Goal: Task Accomplishment & Management: Manage account settings

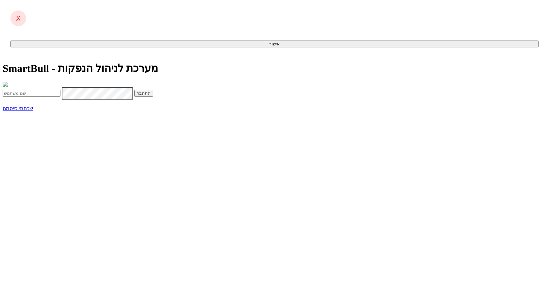
type input "[EMAIL_ADDRESS][DOMAIN_NAME]"
click at [153, 97] on button "התחבר" at bounding box center [143, 93] width 19 height 7
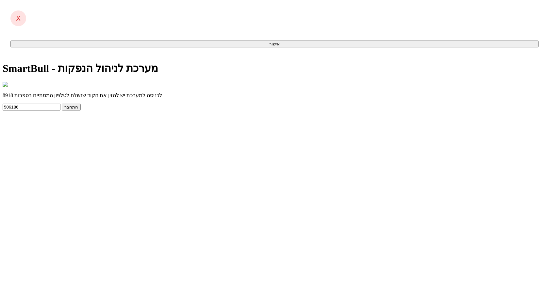
type input "506186"
click at [62, 104] on button "התחבר" at bounding box center [71, 107] width 19 height 7
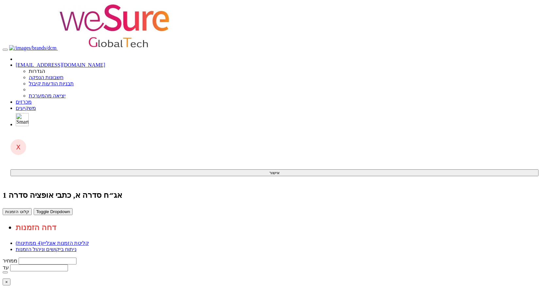
click at [32, 208] on button "קלוט הזמנות" at bounding box center [17, 211] width 29 height 7
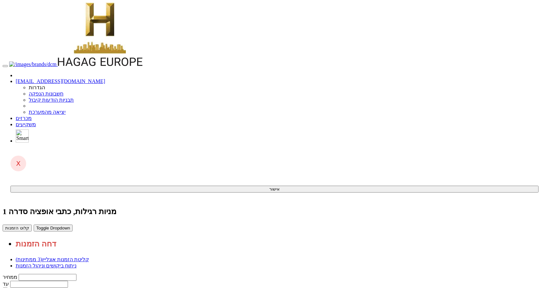
copy td "avi@elda.co.il"
click at [519, 49] on body "yifath@dcm.co.il הגדרות חשבונות הנפקה תבניות הודעות קיבול" at bounding box center [275, 224] width 544 height 443
click at [32, 225] on button "קלוט הזמנות" at bounding box center [17, 228] width 29 height 7
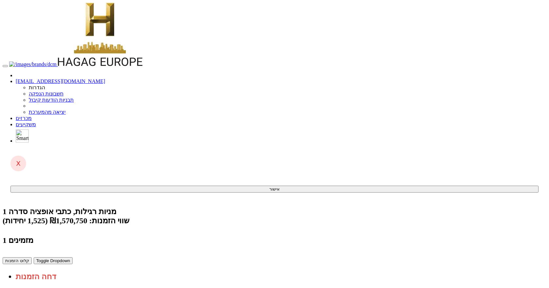
click at [32, 257] on button "קלוט הזמנות" at bounding box center [17, 260] width 29 height 7
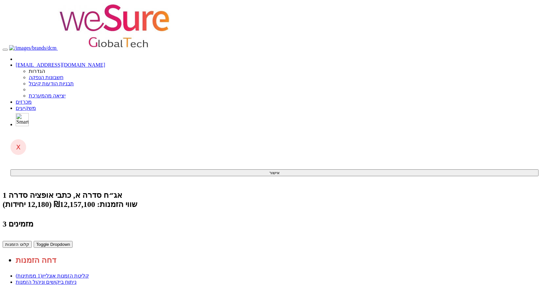
copy td "shiranbu@altshul.co.il"
drag, startPoint x: 382, startPoint y: 110, endPoint x: 455, endPoint y: 107, distance: 72.6
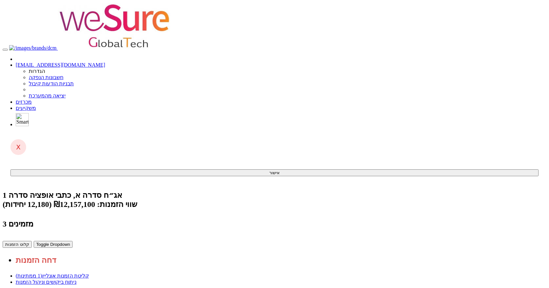
copy tr "פורטפוליו איי, שותפות מוגבלת"
click at [470, 92] on body "yifath@dcm.co.il הגדרות חשבונות הנפקה תבניות הודעות קיבול" at bounding box center [275, 208] width 544 height 411
click at [32, 241] on button "קלוט הזמנות" at bounding box center [17, 244] width 29 height 7
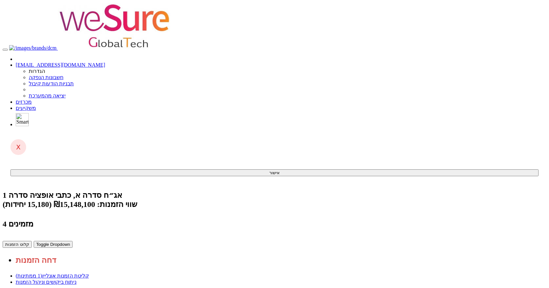
click at [32, 241] on button "קלוט הזמנות" at bounding box center [17, 244] width 29 height 7
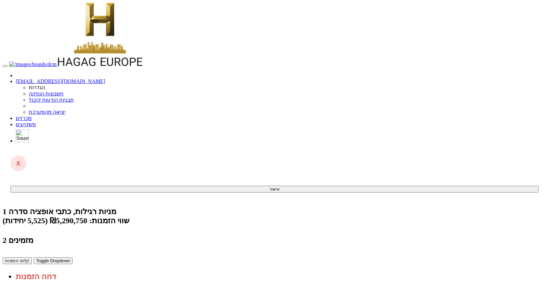
click at [32, 257] on button "קלוט הזמנות" at bounding box center [17, 260] width 29 height 7
click at [516, 151] on body "yifath@dcm.co.il הגדרות חשבונות הנפקה תבניות הודעות קיבול" at bounding box center [275, 249] width 544 height 492
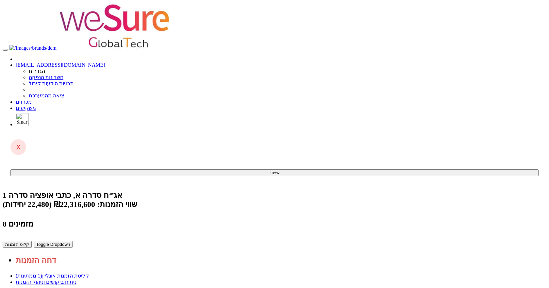
click at [32, 241] on button "קלוט הזמנות" at bounding box center [17, 244] width 29 height 7
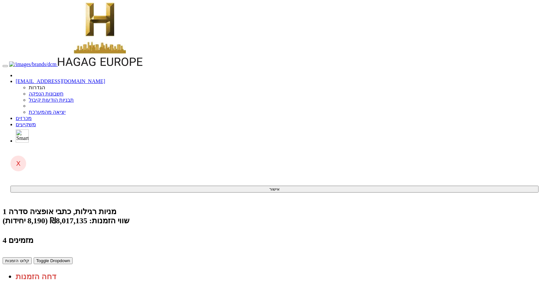
click at [32, 257] on button "קלוט הזמנות" at bounding box center [17, 260] width 29 height 7
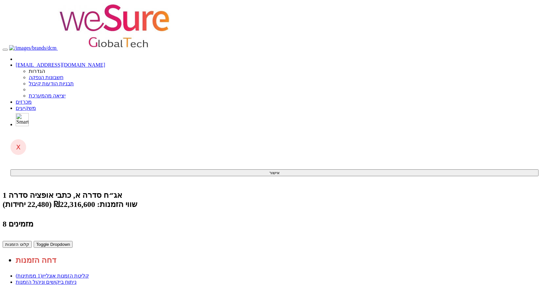
click at [32, 241] on button "קלוט הזמנות" at bounding box center [17, 244] width 29 height 7
click at [76, 279] on link "ניתוח ביקושים וניהול הזמנות" at bounding box center [46, 282] width 61 height 6
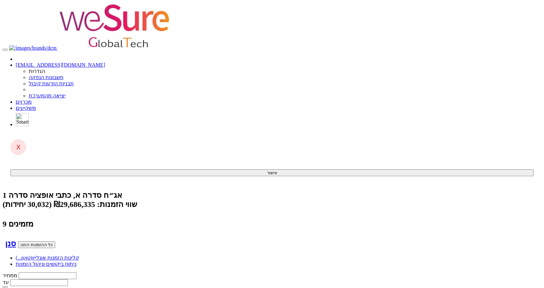
type input "מ"
type input "מור אג"ח פלוס"
type input "מור"
type input "מור ג"
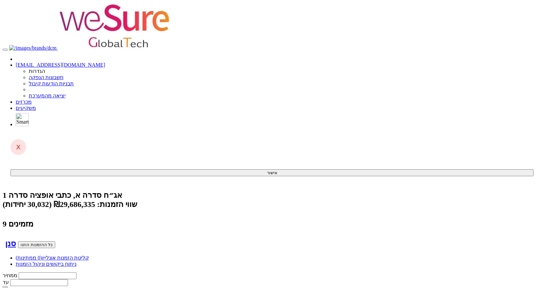
type input "מור גמל ופנסיה בע"מ"
type input "מור גמ"
type input "מור גמל ופנסיה בע"מ"
type input "5000"
type input "1020"
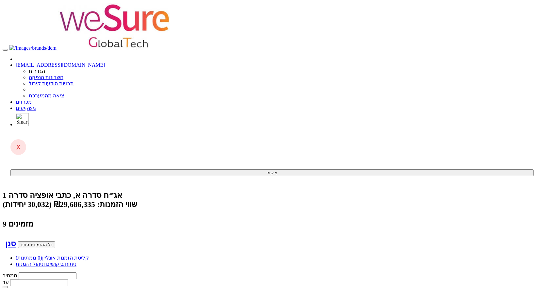
type input "5000"
type input "1002"
type input "10000"
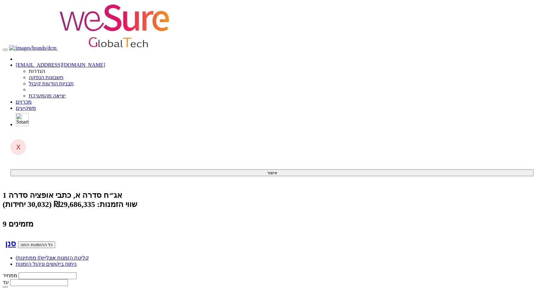
type input "994"
click at [89, 255] on link "קליטת הזמנות אונליין (0 ממתינות)" at bounding box center [52, 258] width 73 height 6
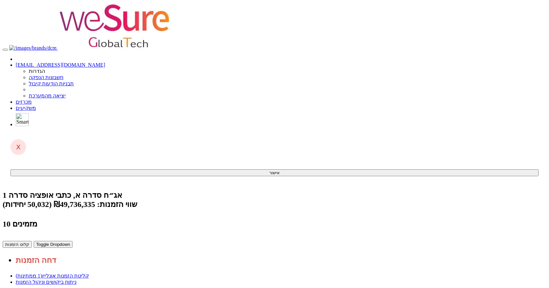
click at [32, 241] on button "קלוט הזמנות" at bounding box center [17, 244] width 29 height 7
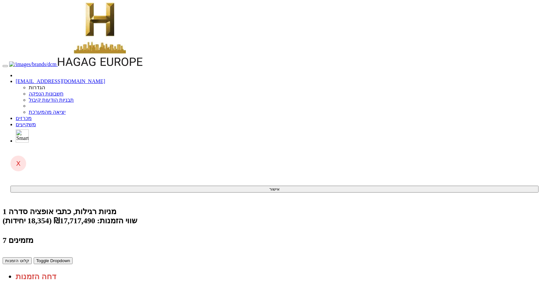
click at [32, 257] on button "קלוט הזמנות" at bounding box center [17, 260] width 29 height 7
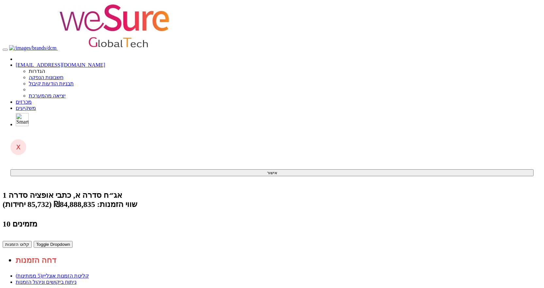
drag, startPoint x: 515, startPoint y: 108, endPoint x: 397, endPoint y: 287, distance: 214.7
click at [515, 108] on body "yifath@dcm.co.il הגדרות חשבונות הנפקה תבניות הודעות קיבול" at bounding box center [272, 287] width 539 height 568
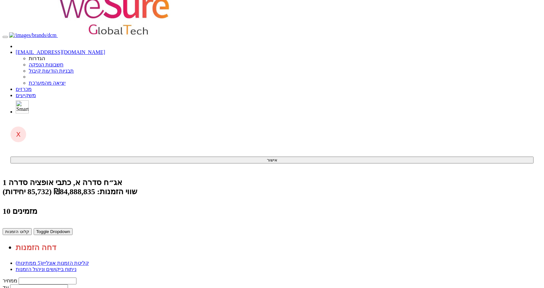
scroll to position [19, 0]
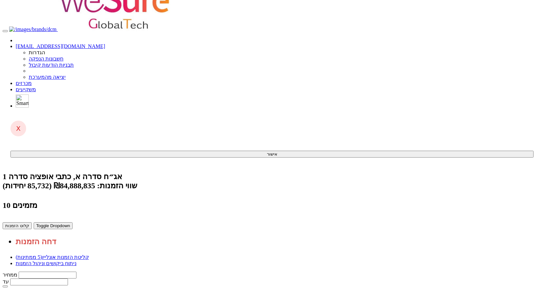
click at [32, 222] on button "קלוט הזמנות" at bounding box center [17, 225] width 29 height 7
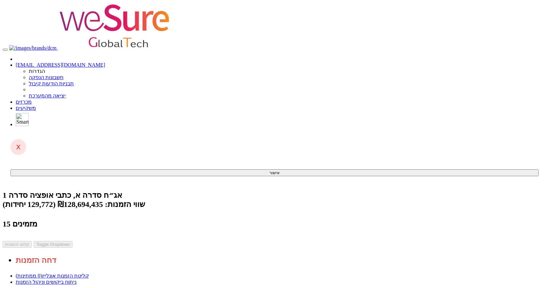
click at [487, 67] on body "[EMAIL_ADDRESS][DOMAIN_NAME] הגדרות חשבונות הנפקה תבניות הודעות קיבול" at bounding box center [275, 241] width 544 height 476
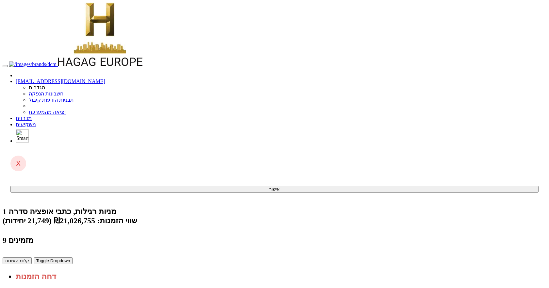
click at [32, 257] on button "קלוט הזמנות" at bounding box center [17, 260] width 29 height 7
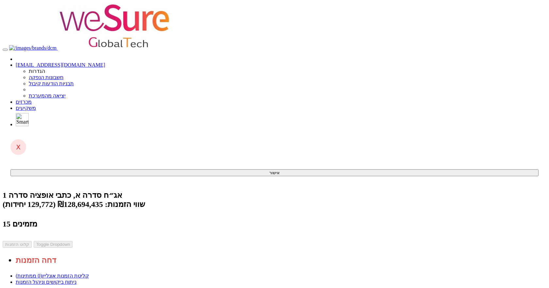
click at [519, 113] on body "[EMAIL_ADDRESS][DOMAIN_NAME] הגדרות חשבונות הנפקה תבניות הודעות קיבול" at bounding box center [275, 241] width 544 height 476
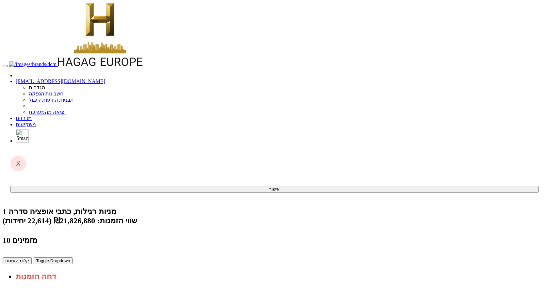
click at [32, 257] on button "קלוט הזמנות" at bounding box center [17, 260] width 29 height 7
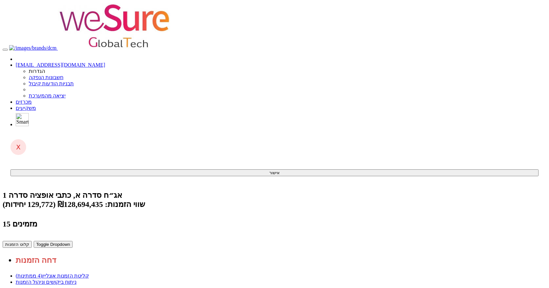
click at [32, 241] on button "קלוט הזמנות" at bounding box center [17, 244] width 29 height 7
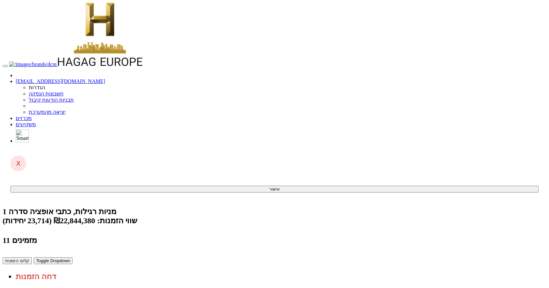
click at [32, 257] on button "קלוט הזמנות" at bounding box center [17, 260] width 29 height 7
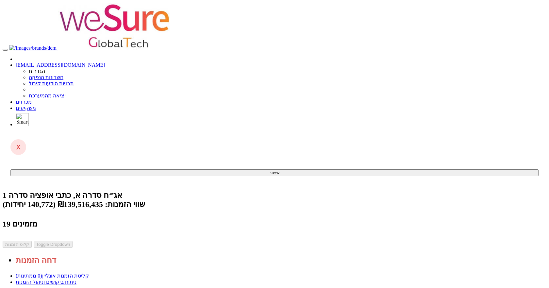
click at [76, 279] on link "ניתוח ביקושים וניהול הזמנות" at bounding box center [46, 282] width 61 height 6
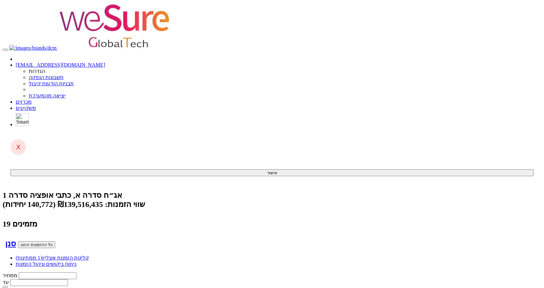
type input "נ"
type input "ה"
type input "[PERSON_NAME] שותפות בדרוג AA"
type input "הפנ"
type input "הפנק"
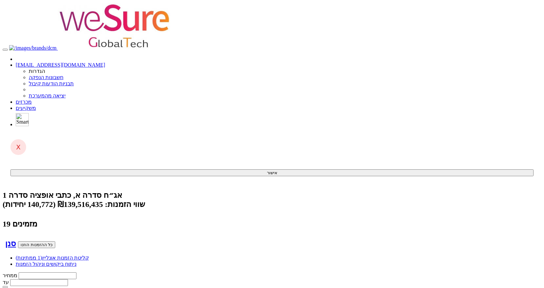
type input "הפניק שותפות בדרוג AA"
type input "הפנ"
type input "הפניקס חברה לביטוח בע"מ"
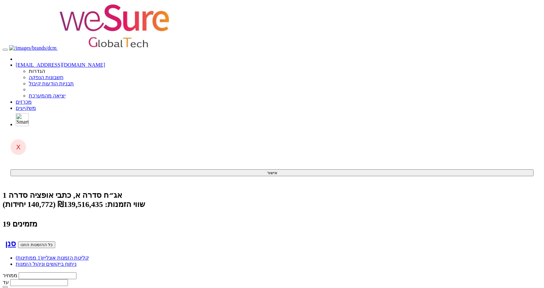
type input "5000"
type input "980"
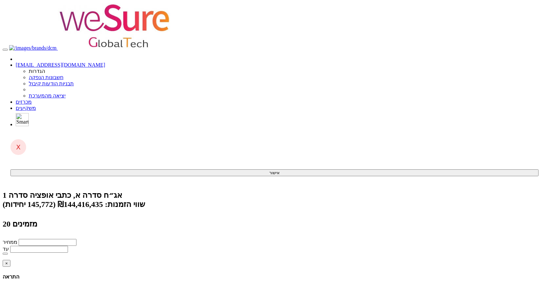
checkbox input "true"
type input "100"
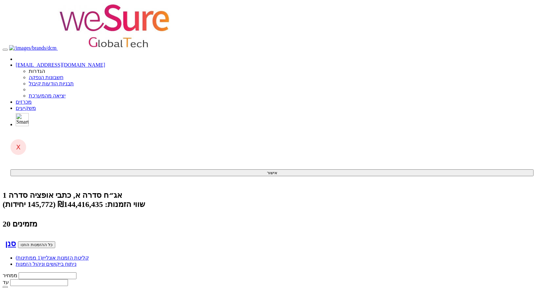
click at [89, 255] on link "קליטת הזמנות אונליין (1 ממתינות)" at bounding box center [52, 258] width 73 height 6
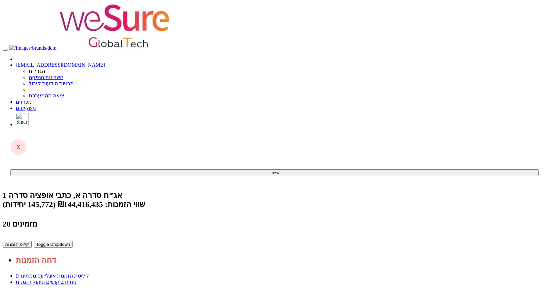
click at [32, 241] on button "קלוט הזמנות" at bounding box center [17, 244] width 29 height 7
click at [76, 279] on link "ניתוח ביקושים וניהול הזמנות" at bounding box center [46, 282] width 61 height 6
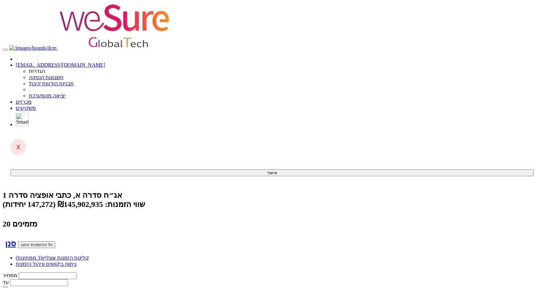
type input "אי.בי.אי ראם אופרטיוניטי שותפות מוגבלת"
type input "2000"
type input "986"
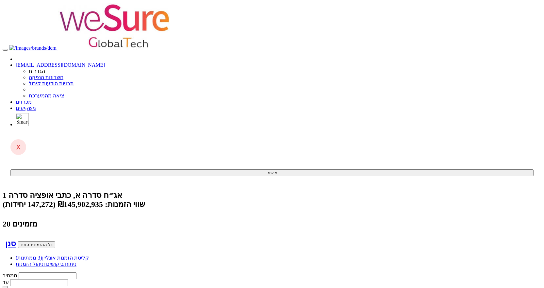
click at [89, 255] on link "קליטת הזמנות אונליין (3 ממתינות)" at bounding box center [52, 258] width 73 height 6
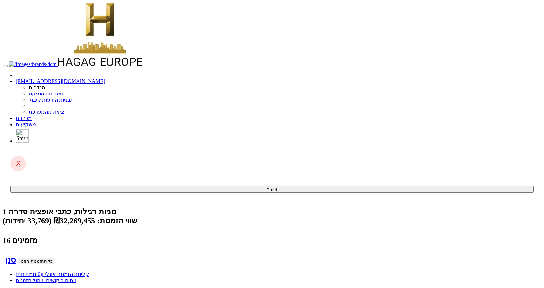
paste input "אי.בי.אי ראם אופרטיוניטי שותפות מוגבלת"
type input "אי.בי.אי ראם אופרטיוניטי שותפות מוגבלת"
type input "1000"
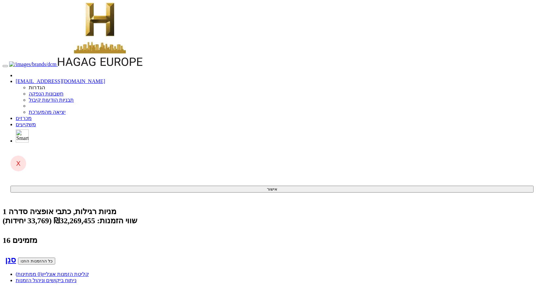
type input "925"
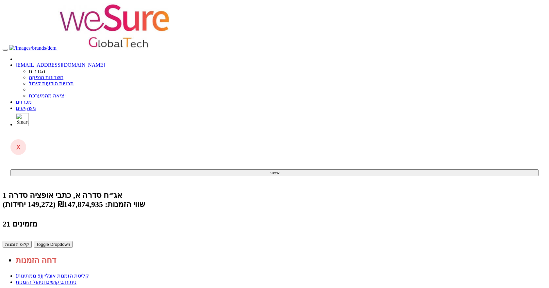
click at [32, 241] on button "קלוט הזמנות" at bounding box center [17, 244] width 29 height 7
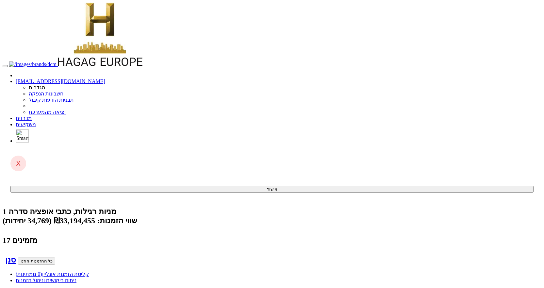
click at [89, 271] on link "קליטת הזמנות אונליין (0 ממתינות)" at bounding box center [52, 274] width 73 height 6
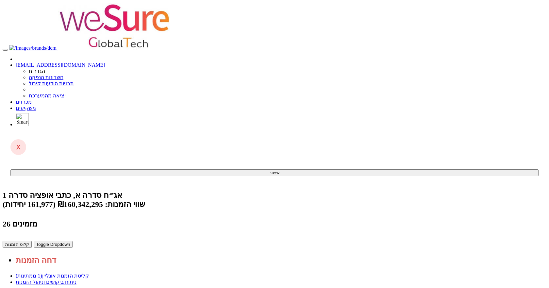
click at [32, 241] on button "קלוט הזמנות" at bounding box center [17, 244] width 29 height 7
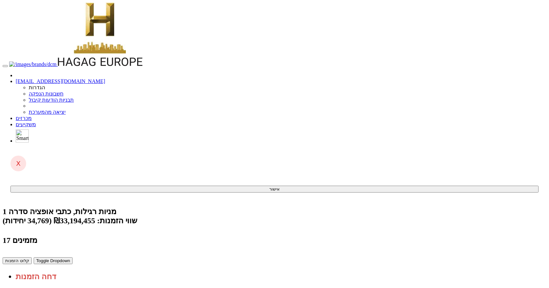
click at [32, 257] on button "קלוט הזמנות" at bounding box center [17, 260] width 29 height 7
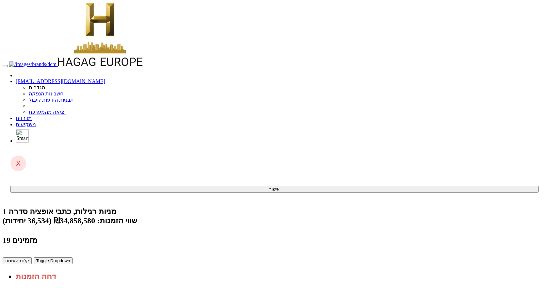
click at [32, 257] on button "קלוט הזמנות" at bounding box center [17, 260] width 29 height 7
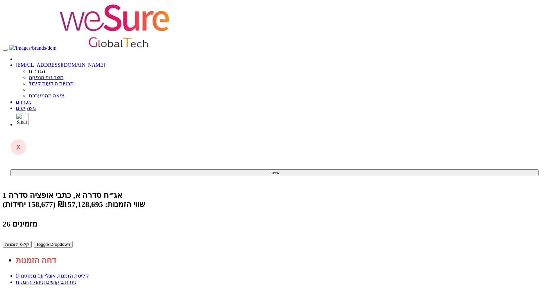
click at [32, 241] on button "קלוט הזמנות" at bounding box center [17, 244] width 29 height 7
click at [32, 99] on link "מכרזים" at bounding box center [24, 102] width 16 height 6
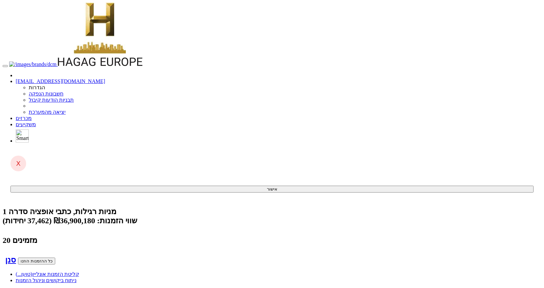
type input "v"
type input "הודיה (נ.ש) אחזקות בע"מ"
type input "5377"
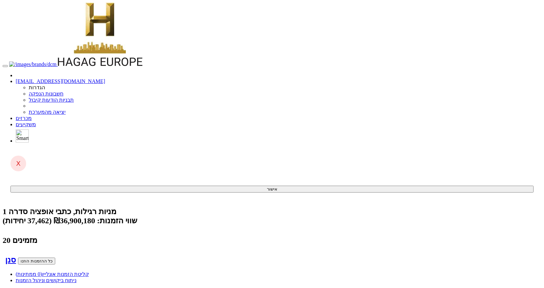
type input "930"
click at [89, 271] on link "קליטת הזמנות אונליין (0 ממתינות)" at bounding box center [52, 274] width 73 height 6
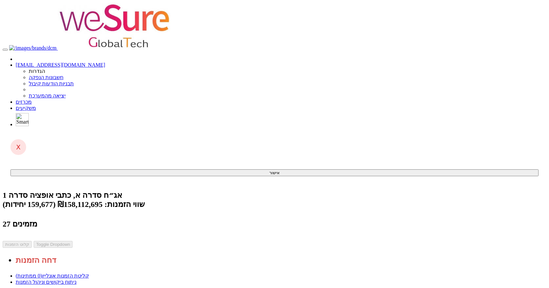
click at [503, 186] on body "[EMAIL_ADDRESS][DOMAIN_NAME] הגדרות חשבונות הנפקה תבניות הודעות קיבול" at bounding box center [275, 241] width 544 height 476
click at [76, 279] on link "ניתוח ביקושים וניהול הזמנות" at bounding box center [46, 282] width 61 height 6
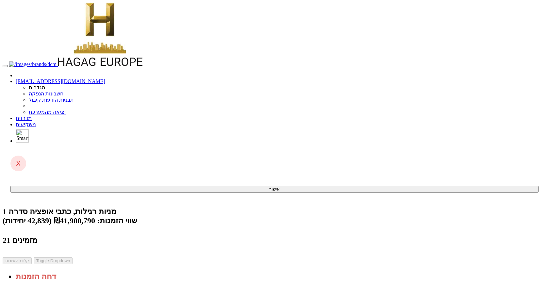
click at [510, 104] on body "[EMAIL_ADDRESS][DOMAIN_NAME] הגדרות חשבונות הנפקה תבניות הודעות קיבול" at bounding box center [275, 249] width 544 height 492
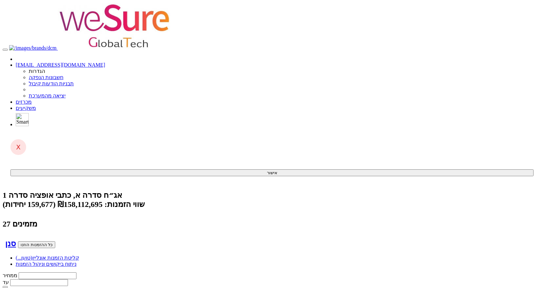
type input "מ"
type input "מור אג"ח פלוס"
type input "מור"
type input "מור נ"
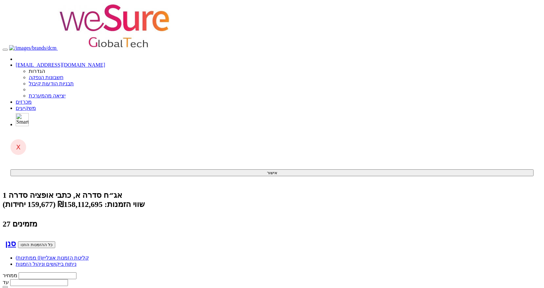
type input "מור ניהול קרנות נאמנות (2013) בע"מ"
type input "מור ניהול"
type input "מור ניהול קרנות נאמנות (2013) בע"מ"
type input "4210"
type input "981"
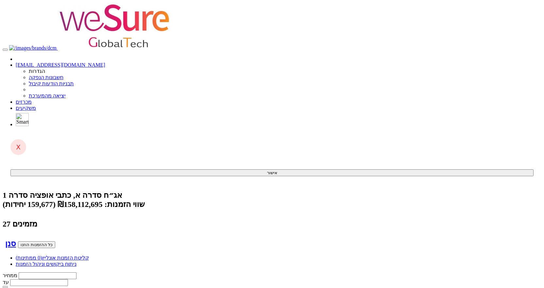
type input "24.9"
click at [89, 255] on link "קליטת הזמנות אונליין (1 ממתינות)" at bounding box center [52, 258] width 73 height 6
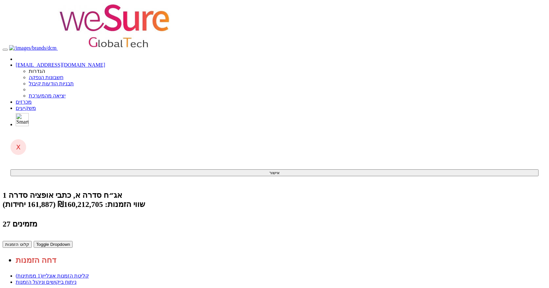
click at [32, 241] on button "קלוט הזמנות" at bounding box center [17, 244] width 29 height 7
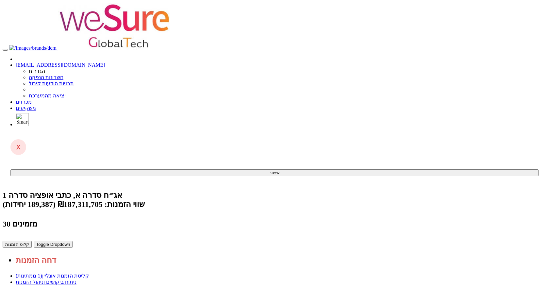
click at [32, 241] on button "קלוט הזמנות" at bounding box center [17, 244] width 29 height 7
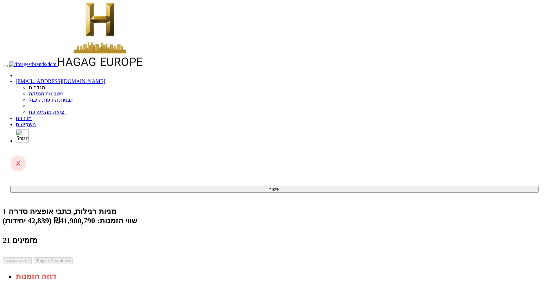
click at [89, 288] on link "קליטת הזמנות אונליין (0 ממתינות)" at bounding box center [52, 292] width 73 height 6
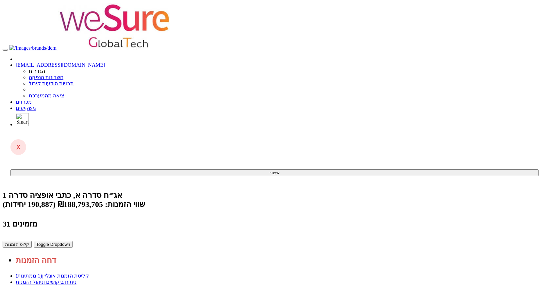
click at [32, 241] on button "קלוט הזמנות" at bounding box center [17, 244] width 29 height 7
click at [76, 279] on link "ניתוח ביקושים וניהול הזמנות" at bounding box center [46, 282] width 61 height 6
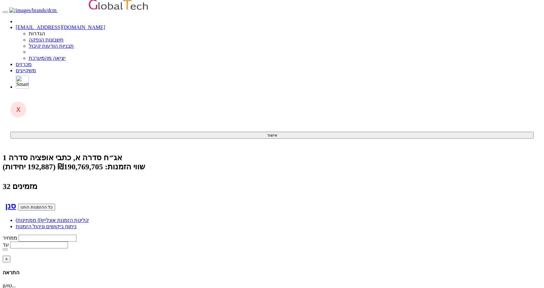
scroll to position [65, 0]
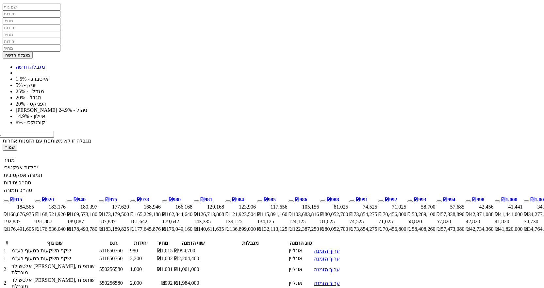
scroll to position [360, 0]
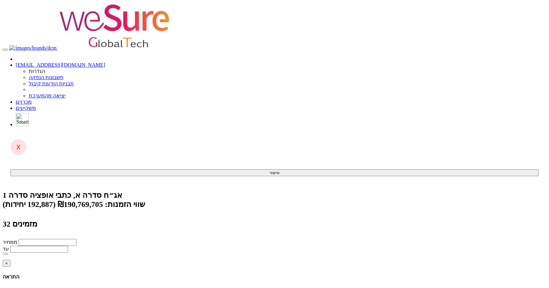
drag, startPoint x: 248, startPoint y: 174, endPoint x: 255, endPoint y: 174, distance: 6.9
checkbox input "true"
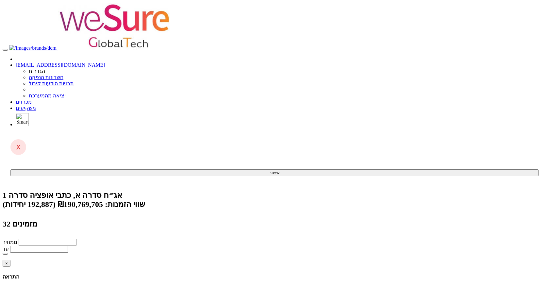
type input "150"
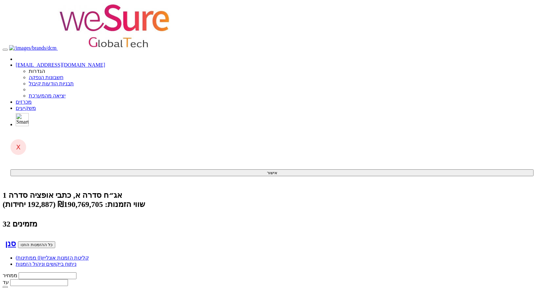
click at [89, 255] on link "קליטת הזמנות אונליין (0 ממתינות)" at bounding box center [52, 258] width 73 height 6
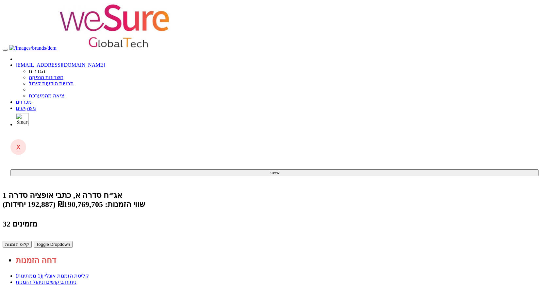
click at [32, 241] on button "קלוט הזמנות" at bounding box center [17, 244] width 29 height 7
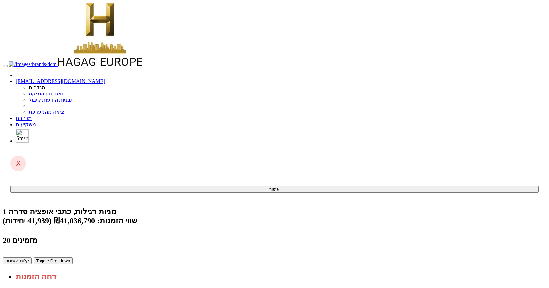
click at [32, 257] on button "קלוט הזמנות" at bounding box center [17, 260] width 29 height 7
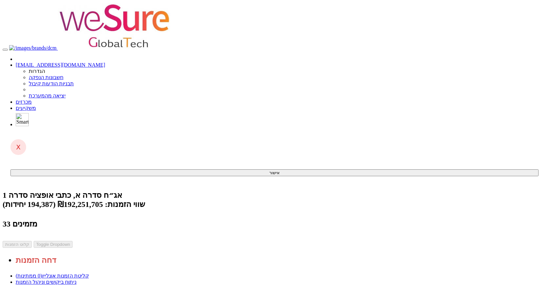
click at [76, 279] on link "ניתוח ביקושים וניהול הזמנות" at bounding box center [46, 282] width 61 height 6
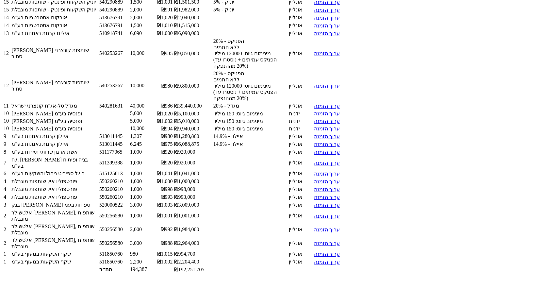
scroll to position [933, 0]
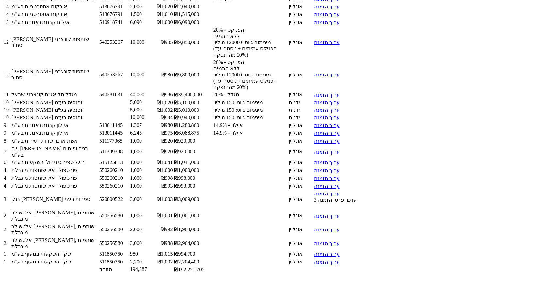
click at [314, 196] on link "ערוך הזמנה" at bounding box center [327, 194] width 26 height 6
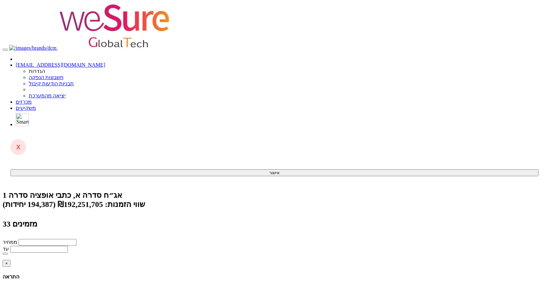
type input "1000"
type input "985"
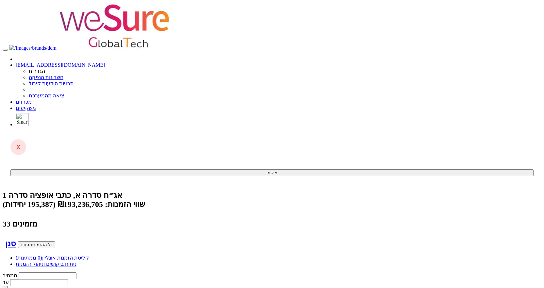
click at [89, 255] on link "קליטת הזמנות אונליין (0 ממתינות)" at bounding box center [52, 258] width 73 height 6
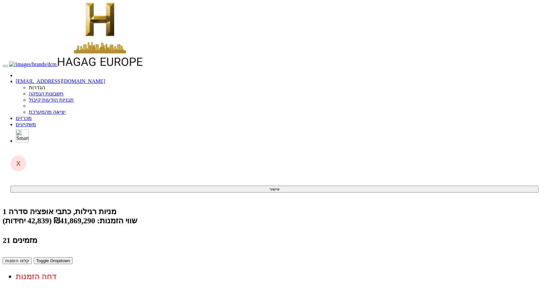
click at [32, 257] on button "קלוט הזמנות" at bounding box center [17, 260] width 29 height 7
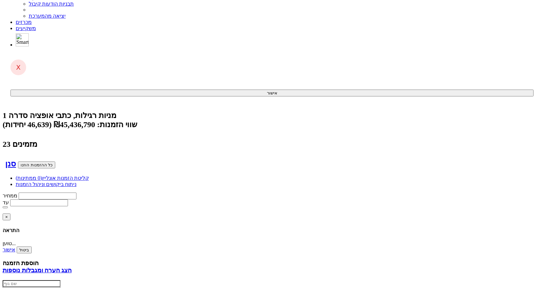
scroll to position [98, 0]
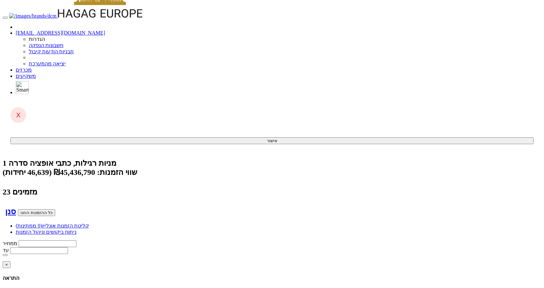
scroll to position [0, 0]
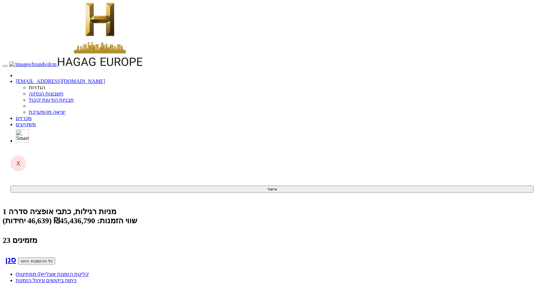
click at [89, 271] on link "קליטת הזמנות אונליין (0 ממתינות)" at bounding box center [52, 274] width 73 height 6
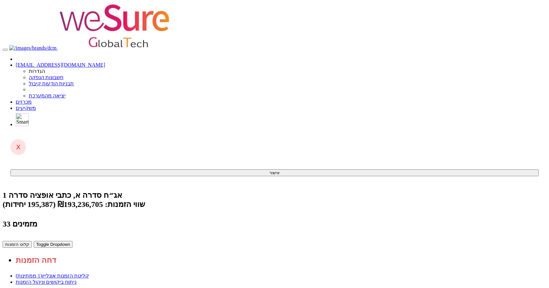
click at [32, 241] on button "קלוט הזמנות" at bounding box center [17, 244] width 29 height 7
click at [76, 279] on link "ניתוח ביקושים וניהול הזמנות" at bounding box center [46, 282] width 61 height 6
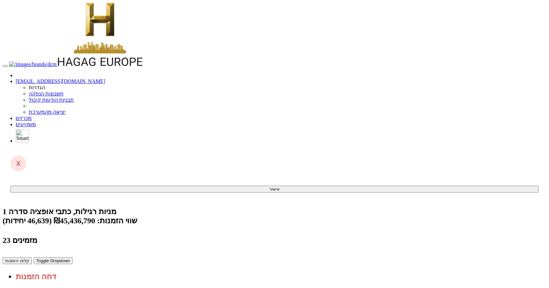
click at [32, 257] on button "קלוט הזמנות" at bounding box center [17, 260] width 29 height 7
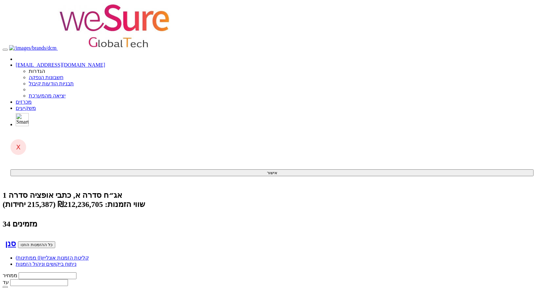
click at [89, 255] on link "קליטת הזמנות אונליין (0 ממתינות)" at bounding box center [52, 258] width 73 height 6
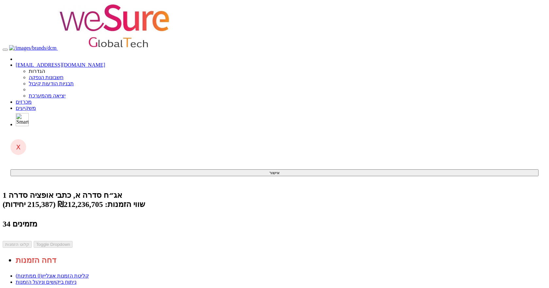
click at [76, 279] on link "ניתוח ביקושים וניהול הזמנות" at bounding box center [46, 282] width 61 height 6
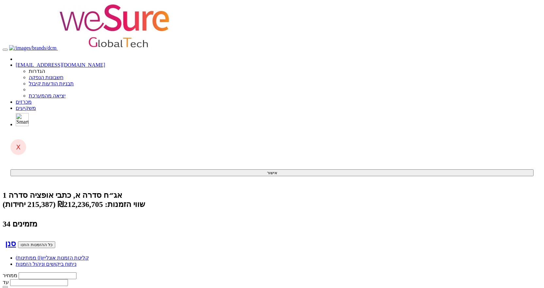
click at [32, 99] on link "מכרזים" at bounding box center [24, 102] width 16 height 6
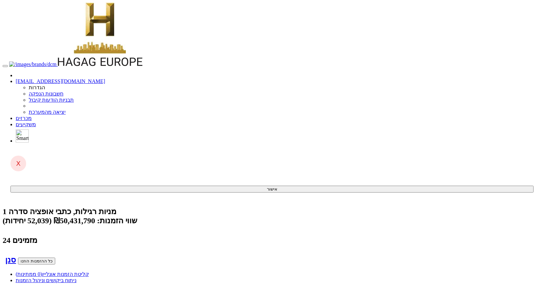
type input "ה"
type input "הפניק שותפות בדרוג AA"
type input "הפניק"
type input "הפניקס השקעות ופיננסים"
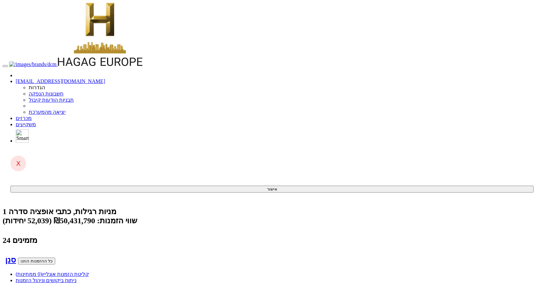
type input "הפניקס"
type input "הפניקס ח"
type input "הפניקס חברה לביטוח בע"מ"
type input "הפניקס חב"
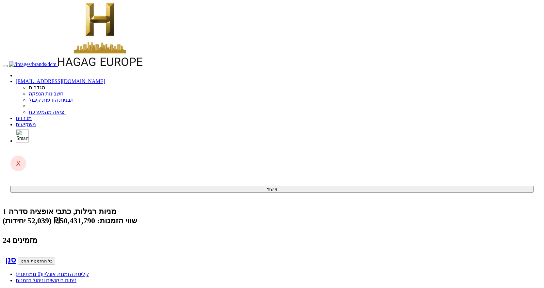
type input "הפניקס חברה לביטוח בע"מ - נוסטרו"
type input "3244"
type input "925"
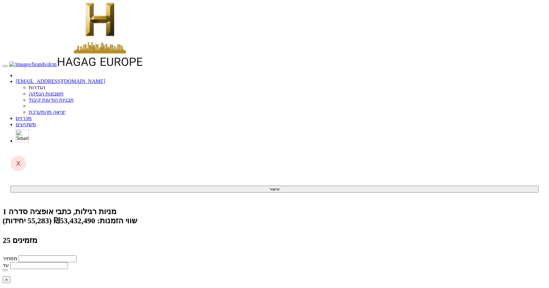
type input "3"
type input "3706"
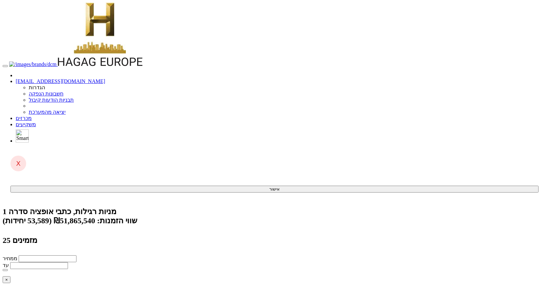
type input "4000"
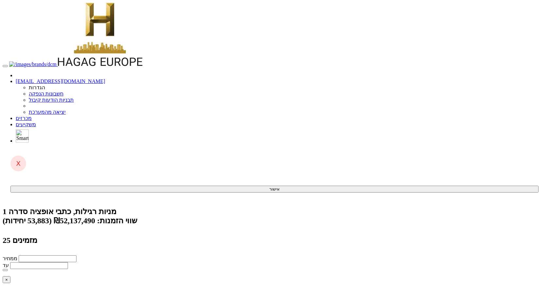
type input "4200"
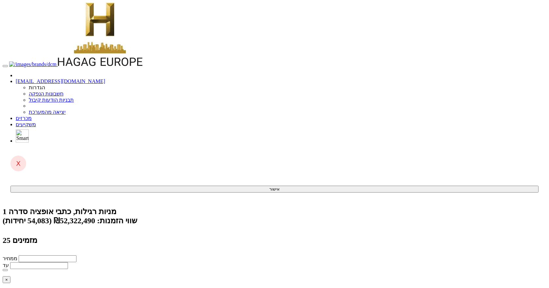
type input "1"
type input "4176"
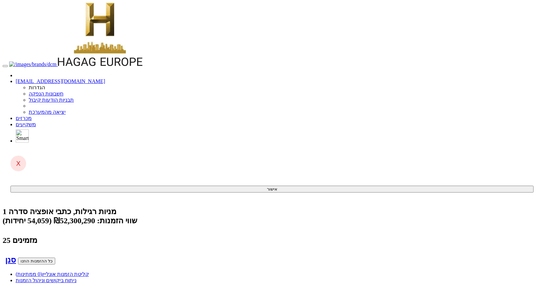
click at [55, 258] on button "כל ההזמנות הוזנו" at bounding box center [36, 261] width 37 height 7
type input "925"
type input "54,059"
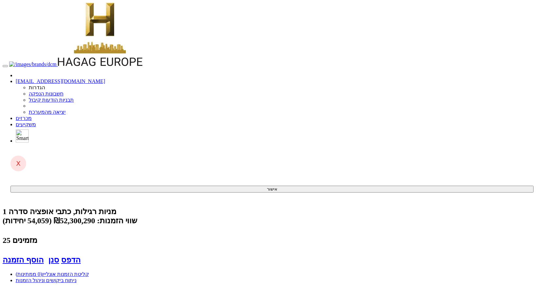
type input "50,004,575"
type input "67,574"
type input "62,505,950"
type input "100%"
type input "25"
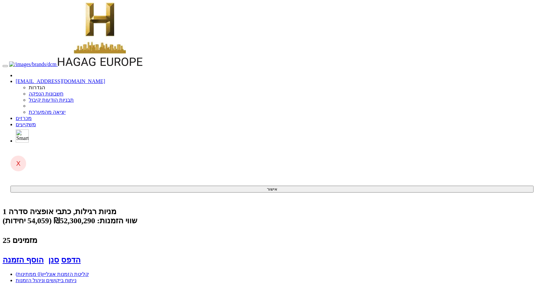
type input "925"
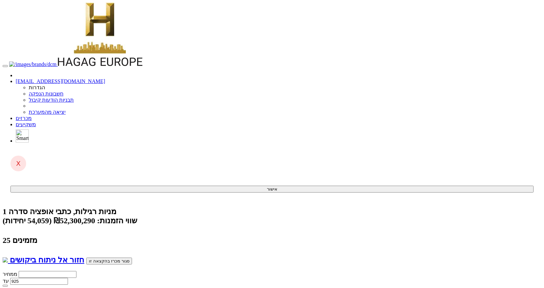
click at [121, 258] on button "סגור מכרז בהקצאה זו" at bounding box center [109, 261] width 46 height 7
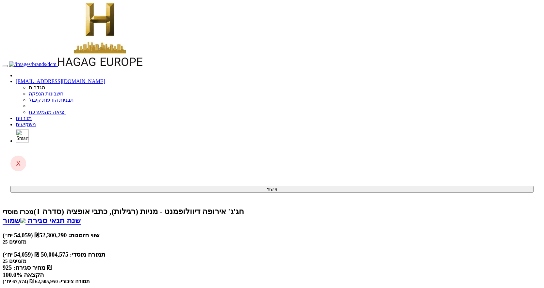
click at [25, 216] on link "שמור" at bounding box center [14, 220] width 23 height 8
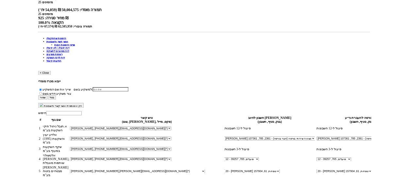
scroll to position [294, 0]
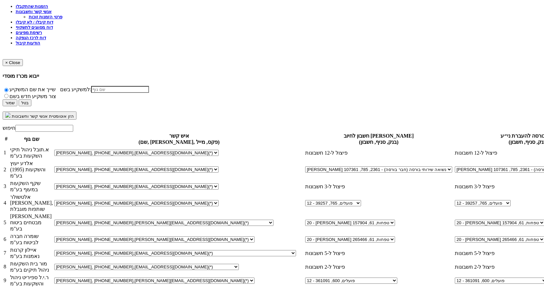
select select "new_contact"
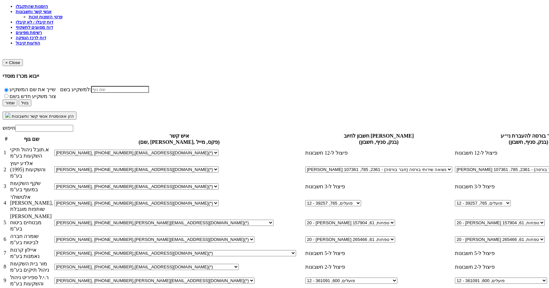
drag, startPoint x: 447, startPoint y: 247, endPoint x: 505, endPoint y: 152, distance: 111.7
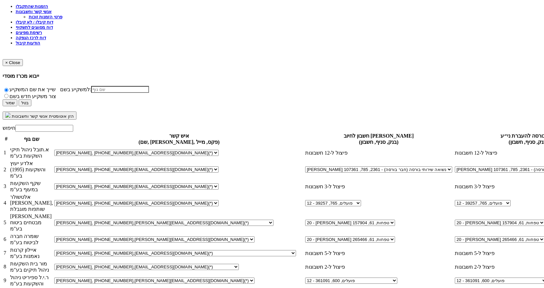
select select "new_contact"
select select
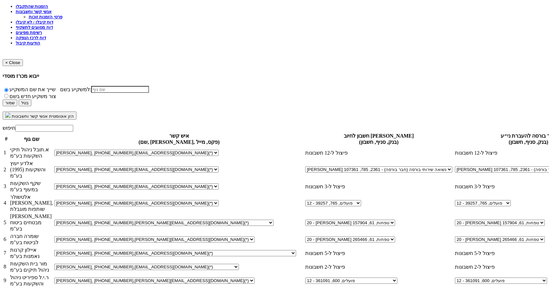
type input "b"
type input "נועה ישראלי"
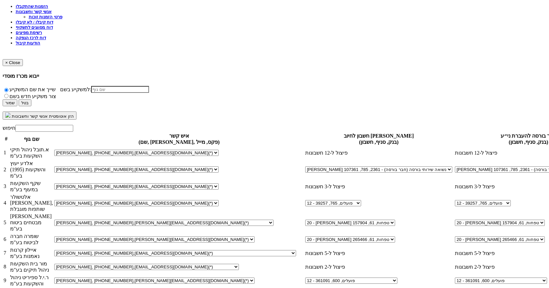
paste input "Noa Israely <NoaI@IBI.co.il>"
drag, startPoint x: 330, startPoint y: 112, endPoint x: 304, endPoint y: 110, distance: 26.2
type input "NoaI@IBI.co.il"
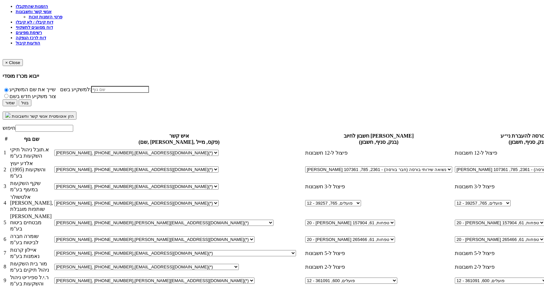
select select "new_billing"
select select
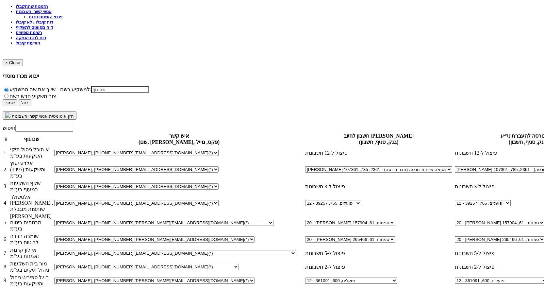
select select "new_contact"
select select
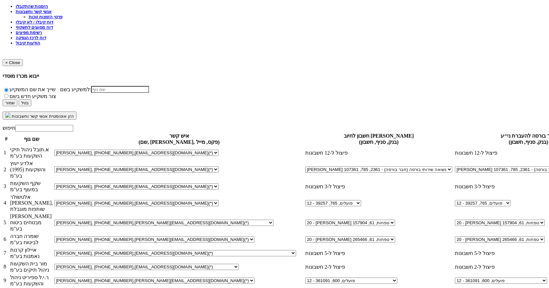
paste input "yaniv@hodaya-holdings.co.il"
type input "yaniv@hodaya-holdings.co.il"
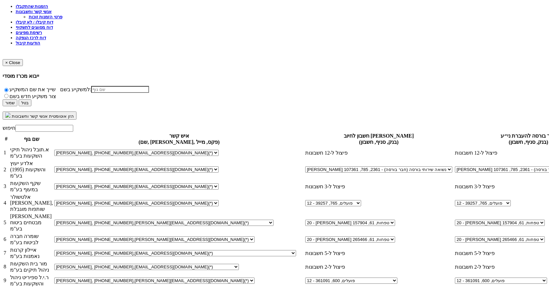
type input "h"
type input "יניב"
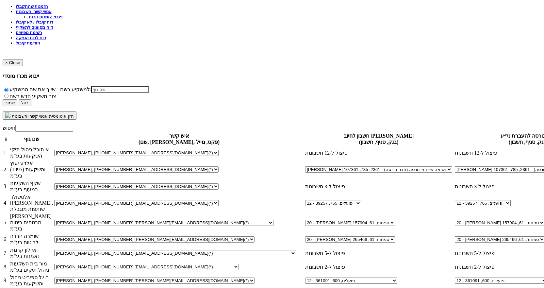
select select "new_billing"
select select
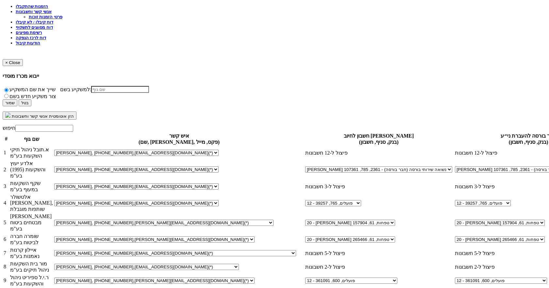
type input "לאומי (10)"
type input "לאומי"
type input "לאומי (10)"
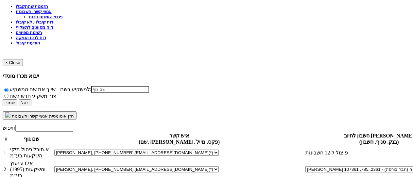
type input "685"
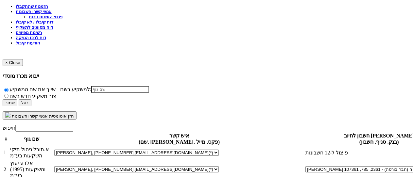
type input "1203269"
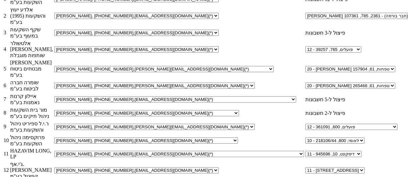
scroll to position [458, 0]
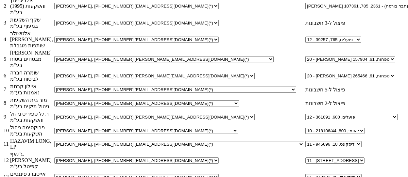
select select "new_securities"
select select
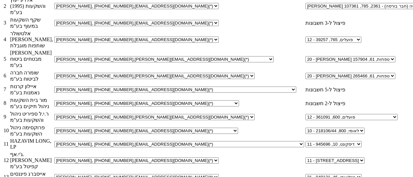
type input "k"
type input "לאומי (10)"
type input "ל"
type input "לאומי (10)"
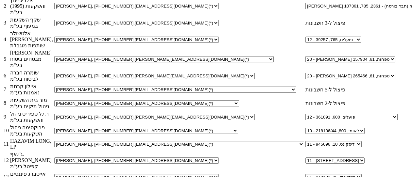
type input "685"
type input "1203299"
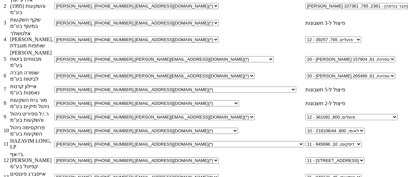
drag, startPoint x: 231, startPoint y: 25, endPoint x: 231, endPoint y: 30, distance: 5.2
select select "new_billing"
select select
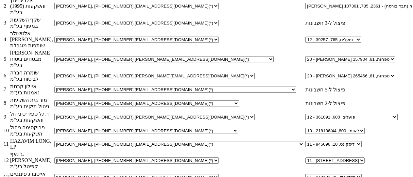
type input "לאומי (10)"
type input "לאומי"
type input "לאומי (10)"
type input "800"
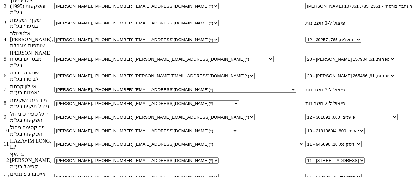
type input "219301/41"
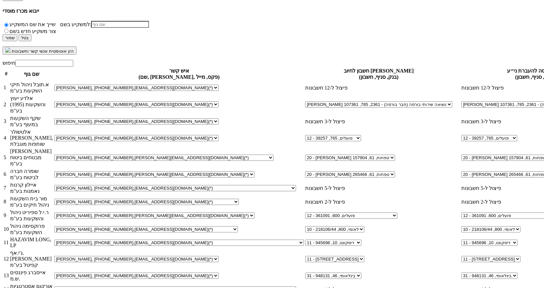
scroll to position [371, 0]
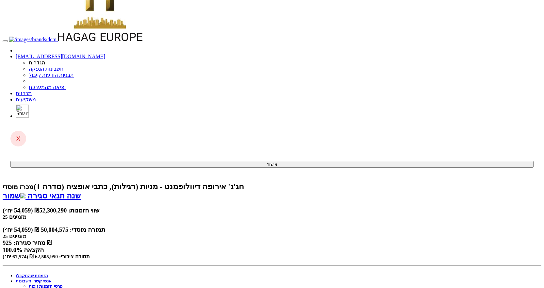
scroll to position [0, 0]
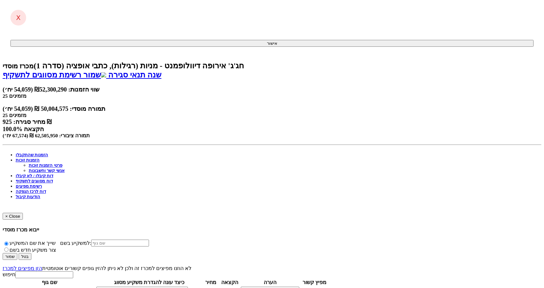
scroll to position [229, 0]
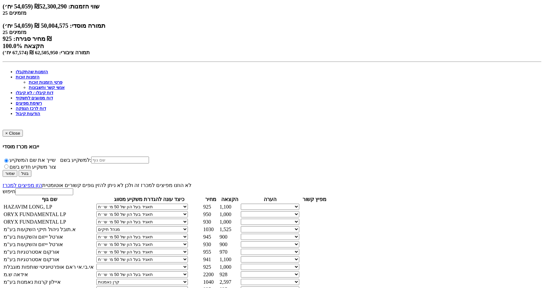
click at [188, 264] on select "תאגיד מסווג חתם / מפיץ חברת ביטוח תאגיד בעל הון של 50 מ׳ ש׳׳ח קופת גמל / קרן פנ…" at bounding box center [142, 267] width 92 height 6
select select "תאגיד בעל הון של 50 מ׳ ש׳׳ח"
click at [188, 264] on select "תאגיד מסווג חתם / מפיץ חברת ביטוח תאגיד בעל הון של 50 מ׳ ש׳׳ח קופת גמל / קרן פנ…" at bounding box center [142, 267] width 92 height 6
select select "תאגיד בעל הון של 50 מ׳ ש׳׳ח"
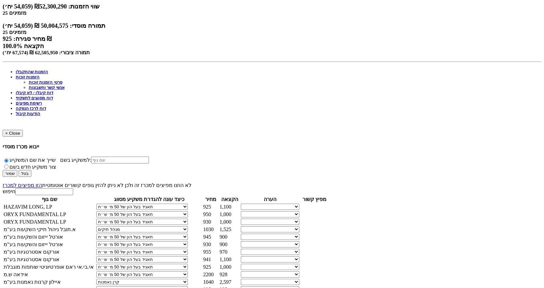
select select "חברת ביטוח"
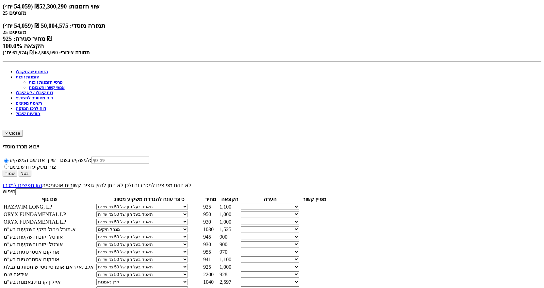
select select "תאגיד בעל הון של 50 מ׳ ש׳׳ח"
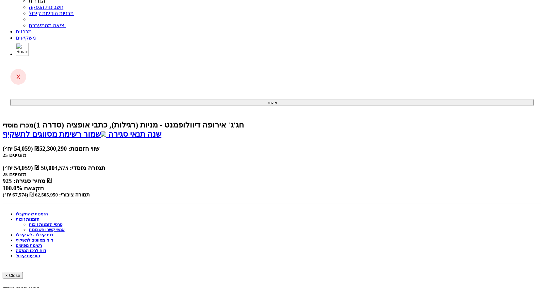
scroll to position [0, 0]
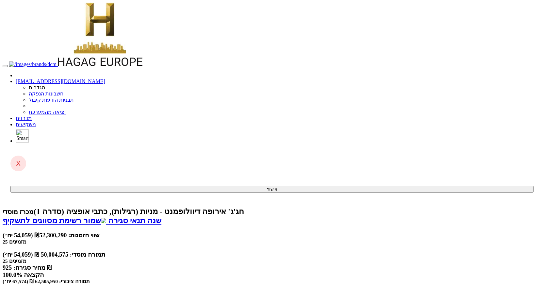
click at [105, 216] on link "שמור רשימת מסווגים לתשקיף" at bounding box center [55, 220] width 104 height 8
drag, startPoint x: 161, startPoint y: 253, endPoint x: 42, endPoint y: 208, distance: 127.1
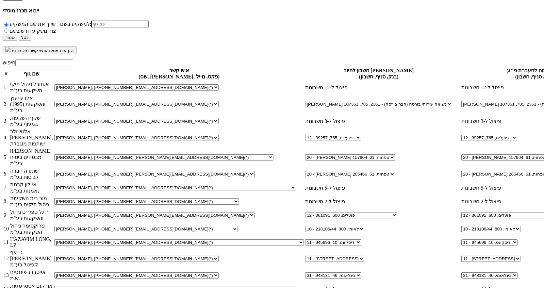
scroll to position [371, 0]
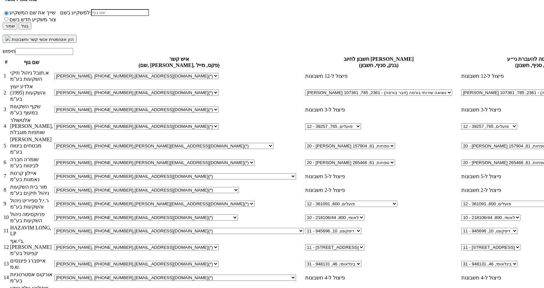
select select "new_contact"
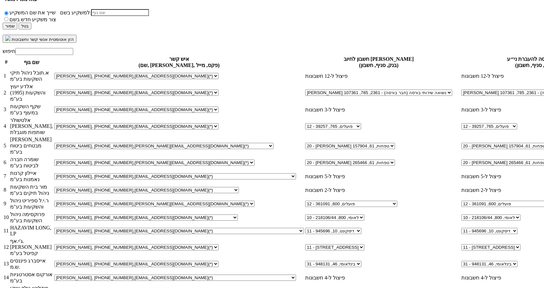
select select
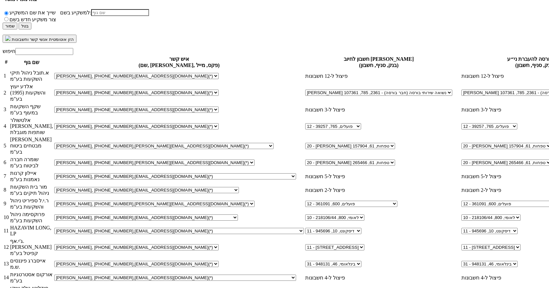
type input "גלעד מנחם"
paste input "giladm5@fnx.co.il"
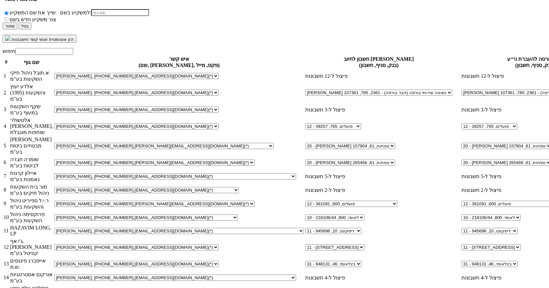
type input "giladm5@fnx.co.il"
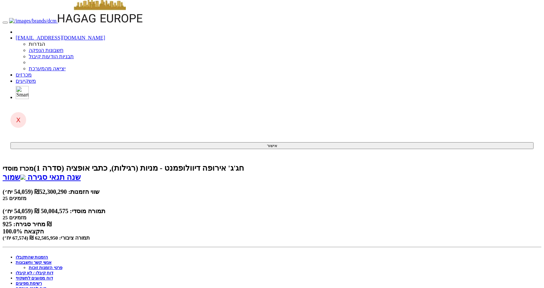
scroll to position [0, 0]
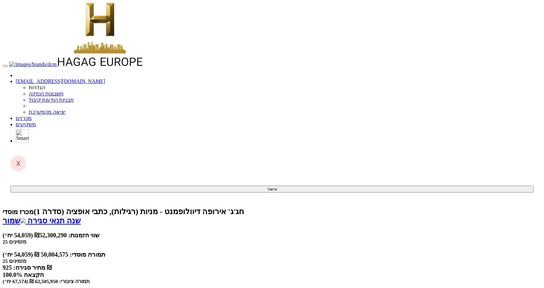
click at [25, 216] on link "שמור" at bounding box center [14, 220] width 23 height 8
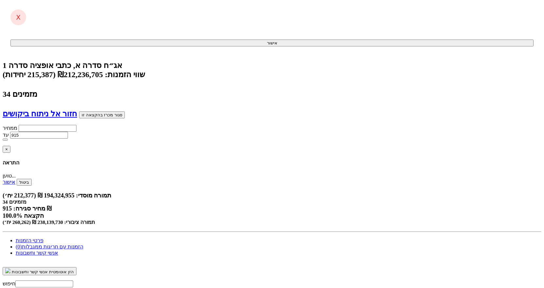
scroll to position [131, 0]
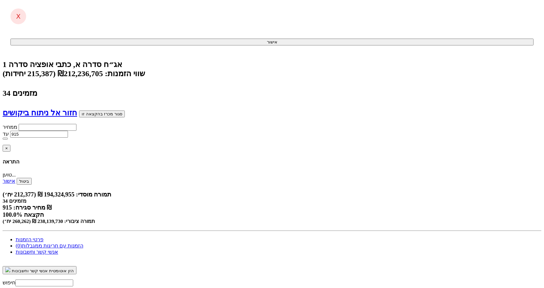
select select "65415128d3eba2be2c4b46dc"
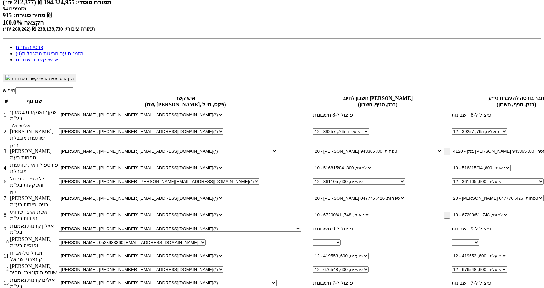
scroll to position [360, 0]
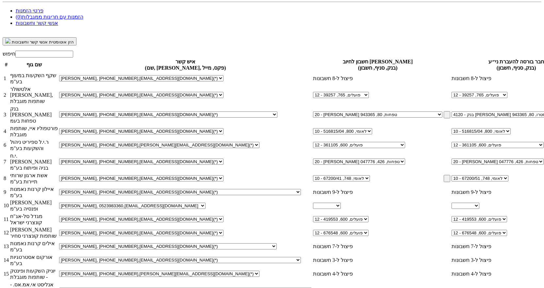
select select "68c8441f8ecfb28162b9384c"
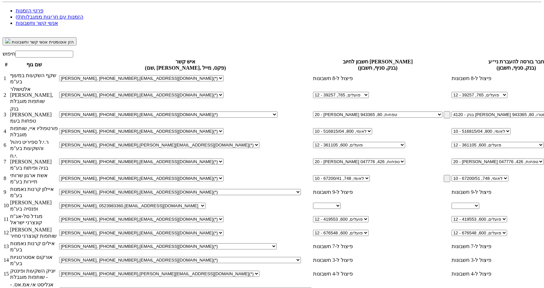
select select "68c845828ecfb28162b93883"
select select "68c845848ecfb28162b93892"
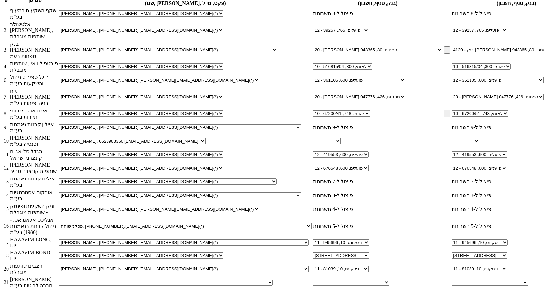
scroll to position [425, 0]
select select "65c3a0b5699e97f865b45348"
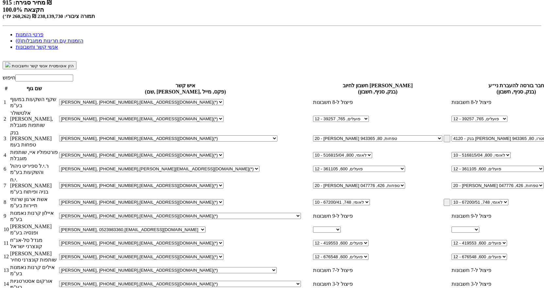
scroll to position [301, 0]
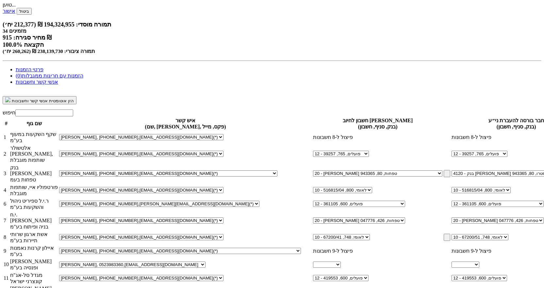
select select "66d8a422a1d196de201183f2"
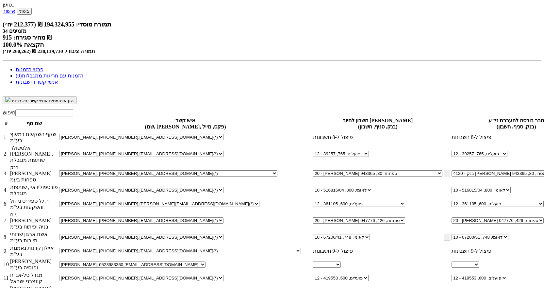
select select "5d826b64354e49763c7b6302"
select select "5d826b75354e49763c7b6303"
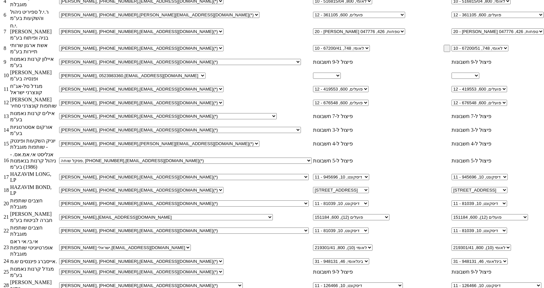
scroll to position [497, 0]
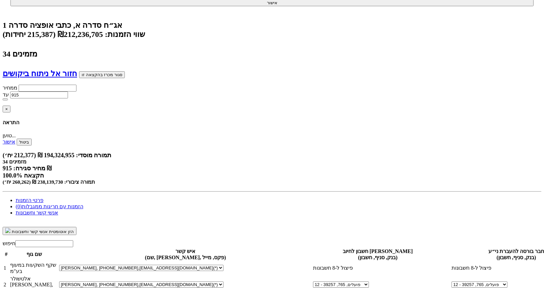
scroll to position [0, 0]
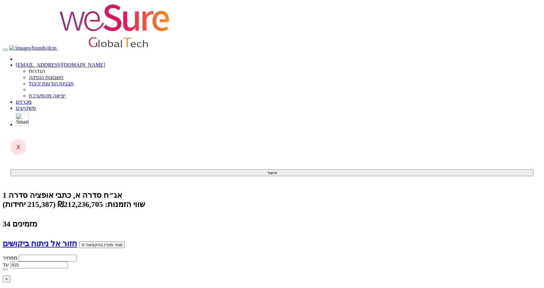
click at [84, 239] on link "חזור אל ניתוח ביקושים" at bounding box center [47, 243] width 75 height 8
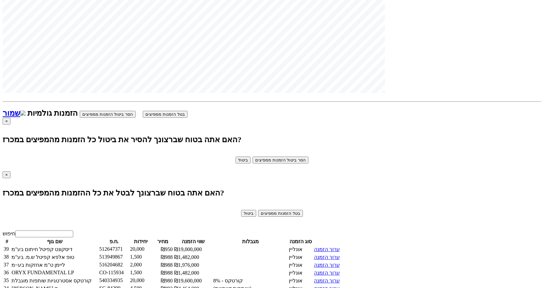
scroll to position [882, 0]
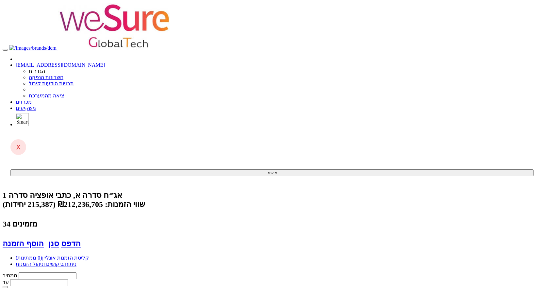
scroll to position [882, 0]
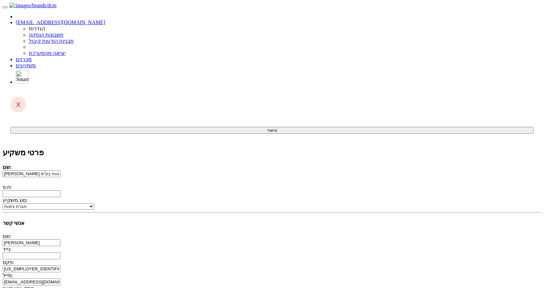
drag, startPoint x: 177, startPoint y: 202, endPoint x: 260, endPoint y: 206, distance: 82.8
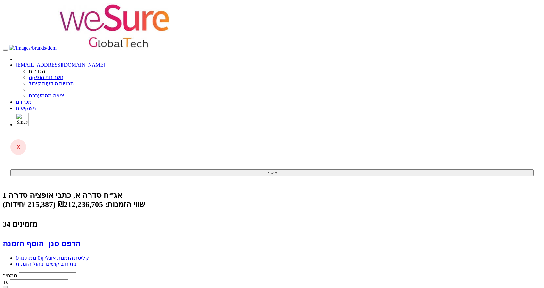
scroll to position [882, 0]
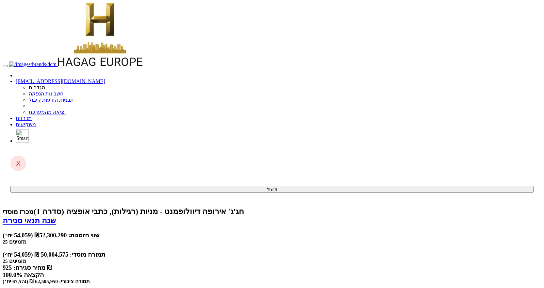
click at [25, 216] on link "שמור" at bounding box center [14, 220] width 23 height 8
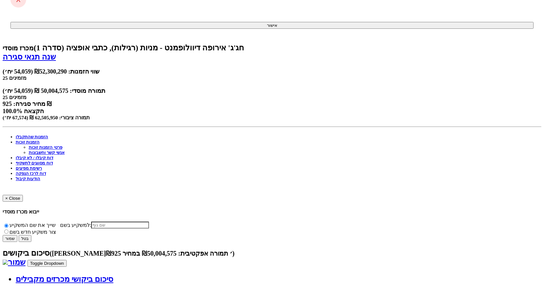
scroll to position [229, 0]
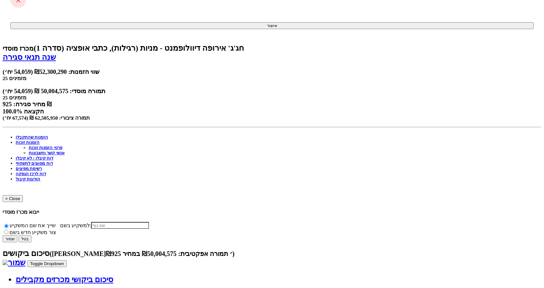
scroll to position [0, 0]
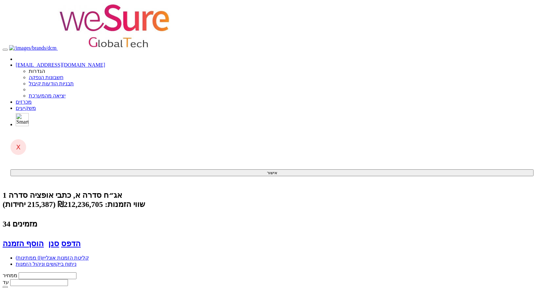
scroll to position [882, 0]
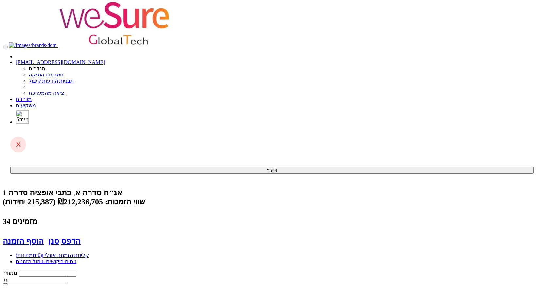
scroll to position [0, 0]
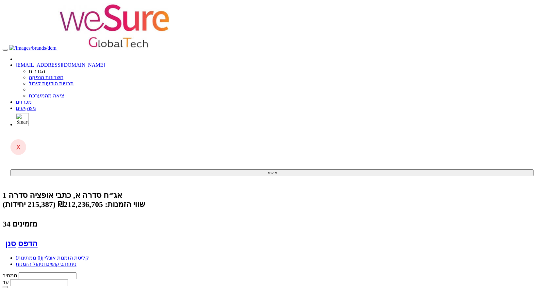
click at [32, 99] on link "מכרזים" at bounding box center [24, 102] width 16 height 6
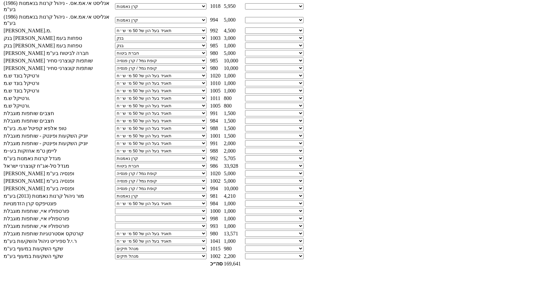
scroll to position [654, 0]
click at [207, 208] on select "תאגיד מסווג חתם / מפיץ חברת ביטוח תאגיד בעל הון של 50 מ׳ ש׳׳ח קופת גמל / קרן פנ…" at bounding box center [161, 211] width 92 height 6
select select "תאגיד בעל הון של 50 מ׳ ש׳׳ח"
click at [207, 208] on select "תאגיד מסווג חתם / מפיץ חברת ביטוח תאגיד בעל הון של 50 מ׳ ש׳׳ח קופת גמל / קרן פנ…" at bounding box center [161, 211] width 92 height 6
select select "תאגיד בעל הון של 50 מ׳ ש׳׳ח"
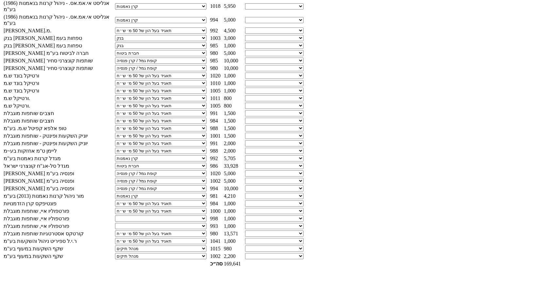
select select "תאגיד בעל הון של 50 מ׳ ש׳׳ח"
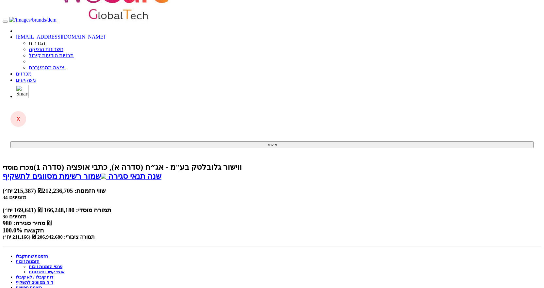
scroll to position [0, 0]
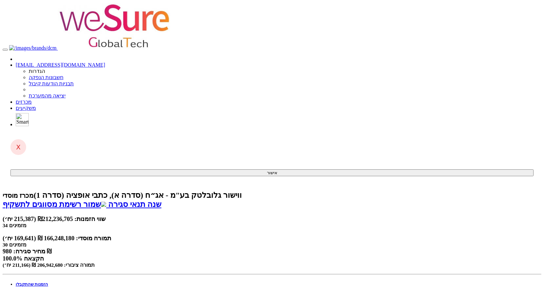
click at [106, 200] on link "שמור רשימת מסווגים לתשקיף" at bounding box center [55, 204] width 104 height 8
click at [48, 282] on link "הזמנות שהתקבלו" at bounding box center [32, 284] width 32 height 5
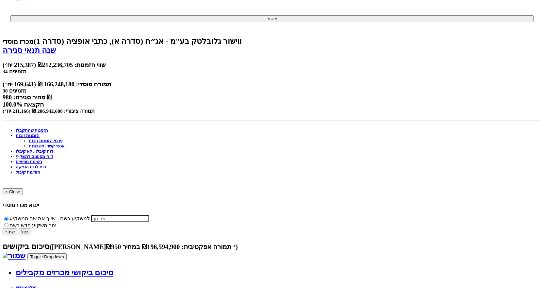
scroll to position [163, 0]
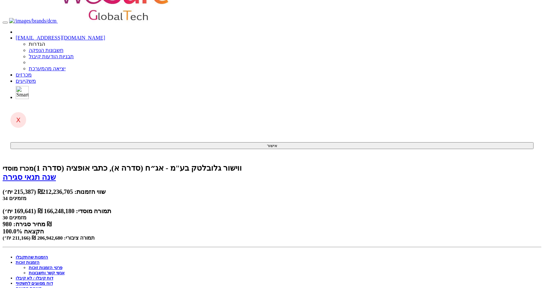
scroll to position [0, 0]
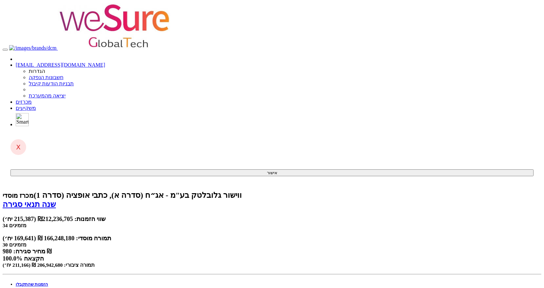
click at [40, 287] on link "הזמנות זוכות" at bounding box center [28, 289] width 24 height 5
click at [25, 200] on link "שמור" at bounding box center [14, 204] width 23 height 8
